Goal: Task Accomplishment & Management: Use online tool/utility

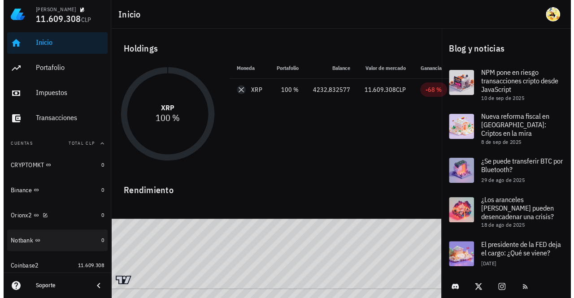
scroll to position [23, 0]
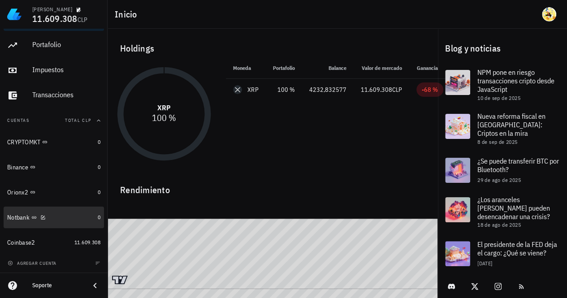
click at [65, 219] on div "Notbank" at bounding box center [50, 217] width 87 height 9
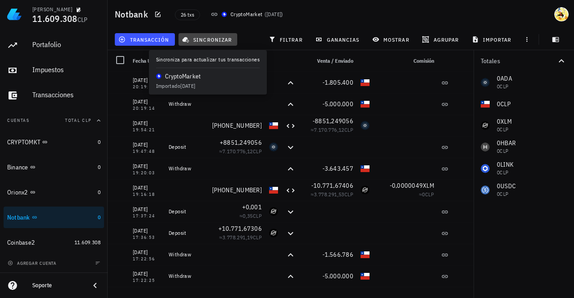
click at [215, 39] on span "sincronizar" at bounding box center [208, 39] width 48 height 7
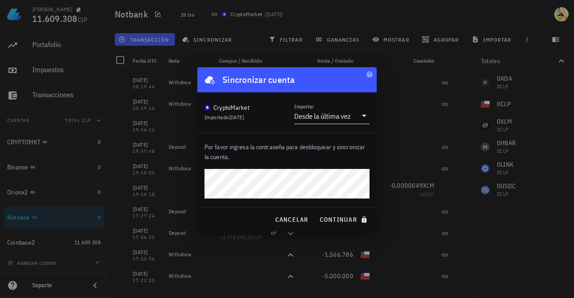
click at [316, 212] on button "continuar" at bounding box center [344, 220] width 57 height 16
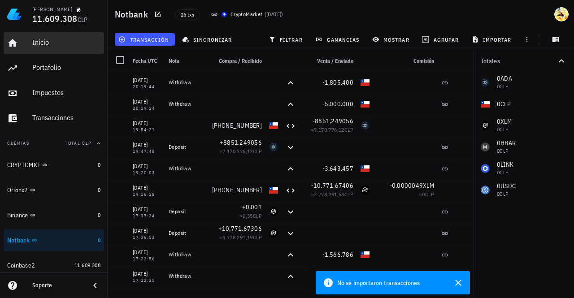
click at [48, 40] on div "Inicio" at bounding box center [66, 42] width 68 height 9
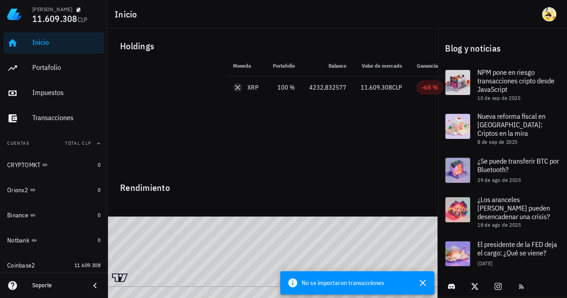
scroll to position [3, 0]
click at [420, 283] on icon "button" at bounding box center [423, 283] width 11 height 11
